Goal: Task Accomplishment & Management: Use online tool/utility

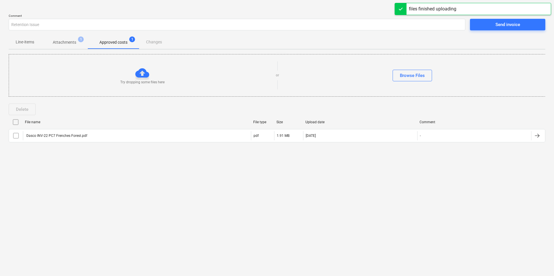
click at [65, 43] on p "Attachments" at bounding box center [64, 42] width 23 height 6
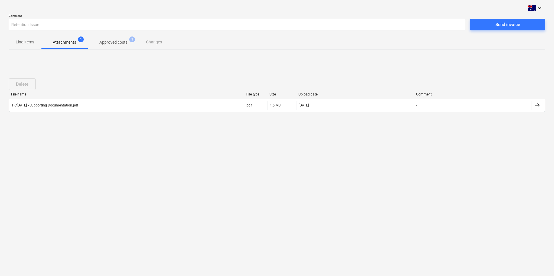
click at [108, 40] on p "Approved costs" at bounding box center [113, 42] width 28 height 6
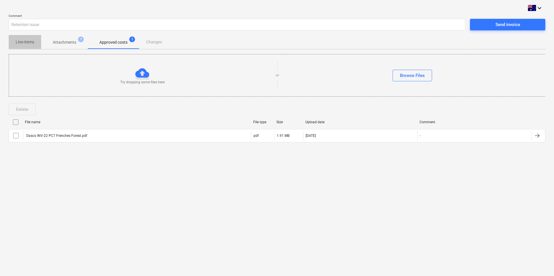
click at [23, 41] on p "Line-items" at bounding box center [25, 42] width 19 height 6
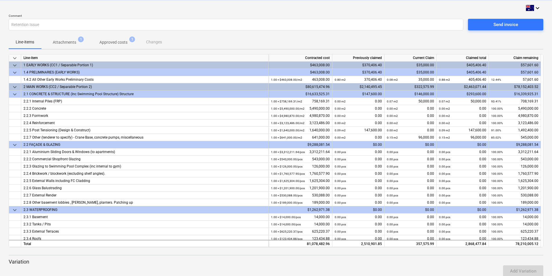
click at [65, 41] on p "Attachments" at bounding box center [64, 42] width 23 height 6
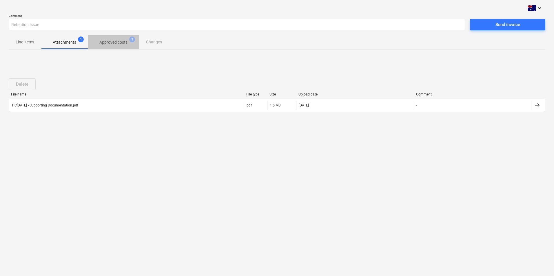
click at [108, 39] on p "Approved costs" at bounding box center [113, 42] width 28 height 6
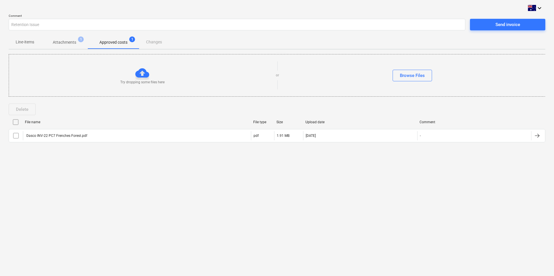
drag, startPoint x: 508, startPoint y: 23, endPoint x: 717, endPoint y: 77, distance: 215.7
click at [554, 77] on html "keyboard_arrow_down Comment Retention Issue Send invoice Line-items Attachments…" at bounding box center [277, 138] width 554 height 276
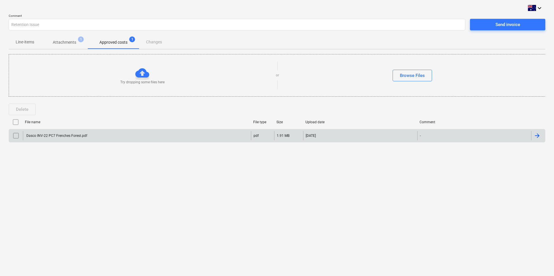
click at [16, 136] on input "checkbox" at bounding box center [15, 135] width 9 height 9
click at [61, 158] on div "keyboard_arrow_down Comment Retention Issue Send invoice Line-items Attachments…" at bounding box center [277, 138] width 554 height 276
click at [17, 122] on input "checkbox" at bounding box center [15, 122] width 9 height 9
click at [73, 172] on div "keyboard_arrow_down Comment Retention Issue Send invoice Line-items Attachments…" at bounding box center [277, 138] width 554 height 276
click at [512, 24] on div "Send invoice" at bounding box center [507, 25] width 25 height 8
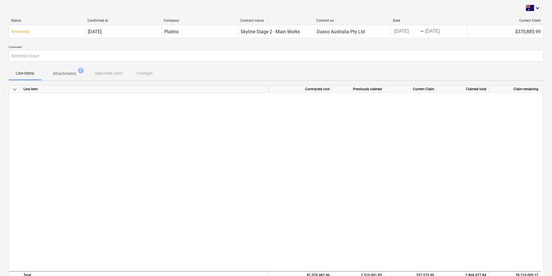
scroll to position [966, 0]
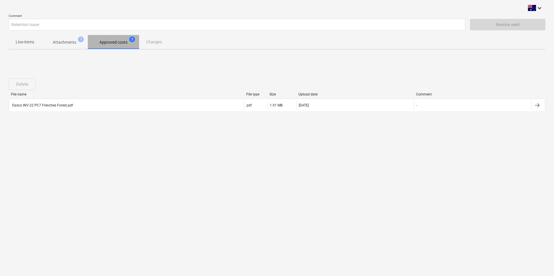
click at [120, 45] on p "Approved costs" at bounding box center [113, 42] width 28 height 6
click at [64, 40] on p "Attachments" at bounding box center [64, 42] width 23 height 6
click at [107, 41] on p "Approved costs" at bounding box center [113, 42] width 28 height 6
click at [25, 42] on p "Line-items" at bounding box center [25, 42] width 19 height 6
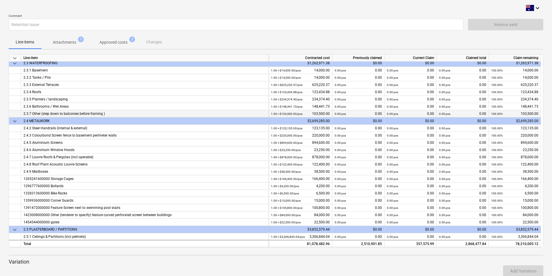
scroll to position [174, 0]
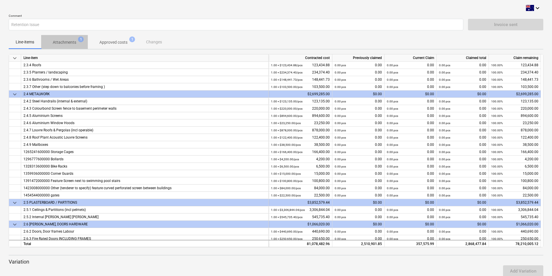
click at [64, 40] on p "Attachments" at bounding box center [64, 42] width 23 height 6
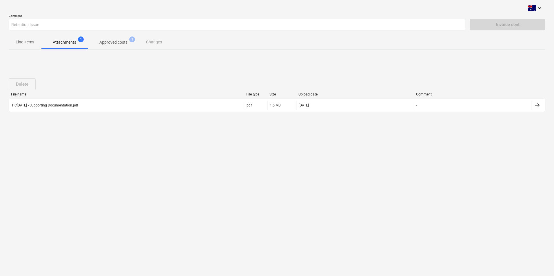
click at [121, 41] on p "Approved costs" at bounding box center [113, 42] width 28 height 6
click at [31, 43] on p "Line-items" at bounding box center [25, 42] width 19 height 6
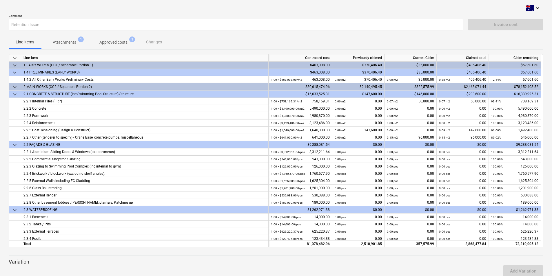
click at [58, 40] on p "Attachments" at bounding box center [64, 42] width 23 height 6
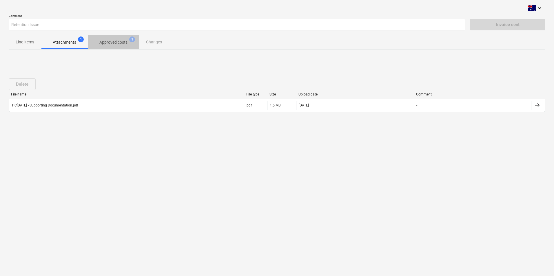
click at [115, 41] on p "Approved costs" at bounding box center [113, 42] width 28 height 6
click at [158, 43] on div "Line-items Attachments 1 Approved costs 1 Changes" at bounding box center [277, 42] width 537 height 14
click at [69, 42] on p "Attachments" at bounding box center [64, 42] width 23 height 6
click at [19, 43] on p "Line-items" at bounding box center [25, 42] width 19 height 6
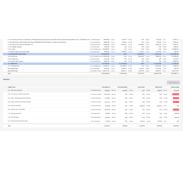
scroll to position [141, 0]
